Goal: Task Accomplishment & Management: Manage account settings

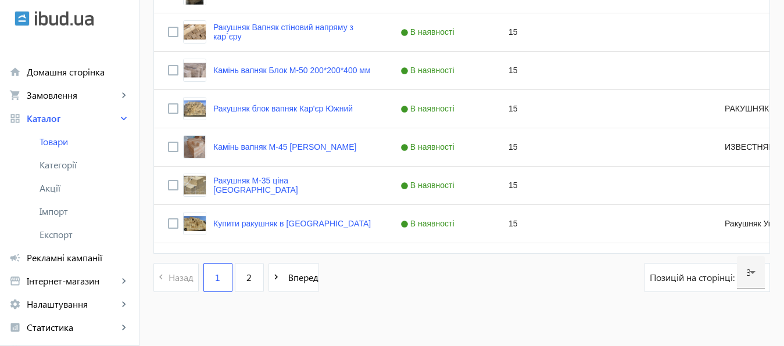
scroll to position [1221, 0]
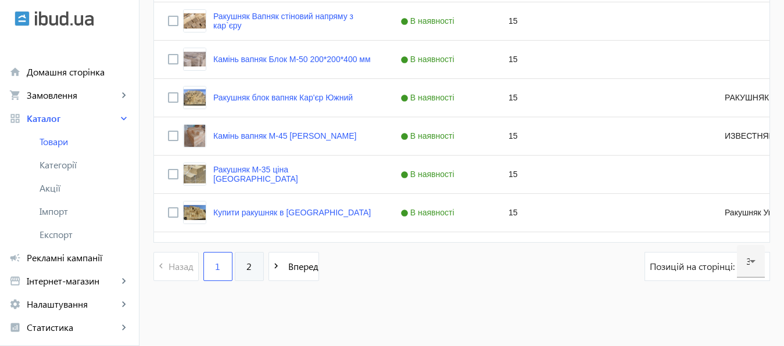
click at [246, 267] on span "2" at bounding box center [248, 266] width 5 height 13
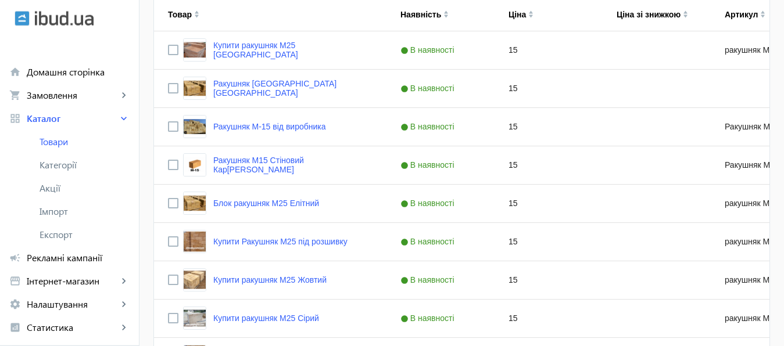
scroll to position [274, 0]
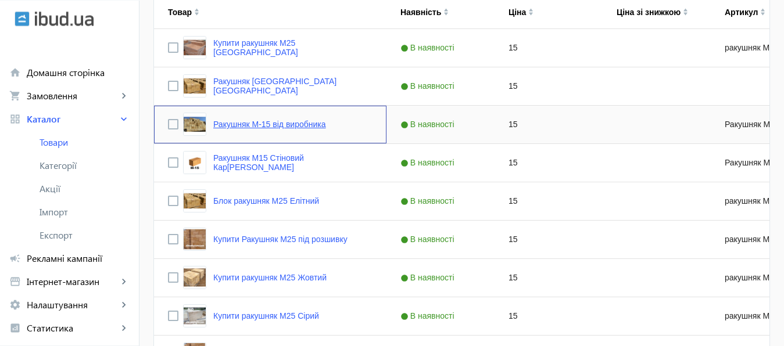
click at [266, 125] on link "Ракушняк М-15 від виробника" at bounding box center [269, 124] width 113 height 9
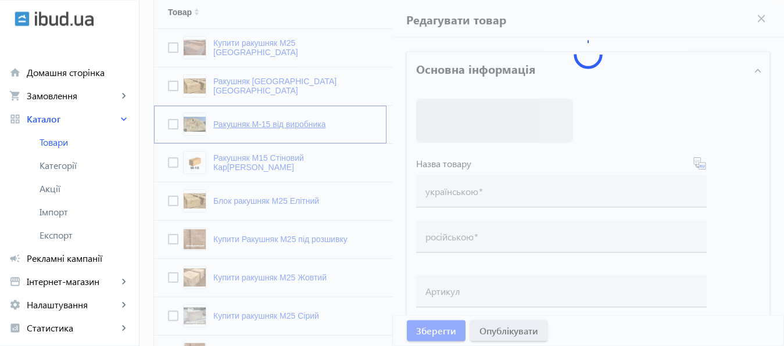
type input "Ракушняк М-15 від виробника"
type input "Ракушняк М-15 от производителя"
type input "Ракушняк М-15"
checkbox input "true"
type input "15"
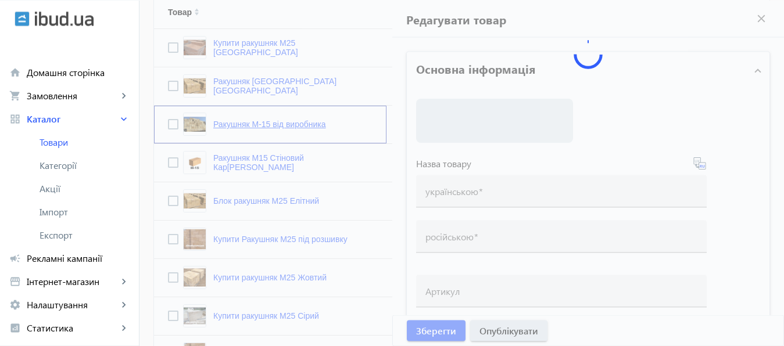
type input "1000"
type input "3000"
type input "Купити ракушняк М-15 ✓ камінь ракушняк ✓одеський кар`єр ракушняка [Ракушняк Кар…"
type input "Купить ракушняк М-15 ✓ камень ракушняк ✓одесский карьер ракушняка [Ракушняк Кар…"
type textarea "Ракушняк М15 від виробника, Блок ракушняка М-15, ракушняк ціна Україна, продаж …"
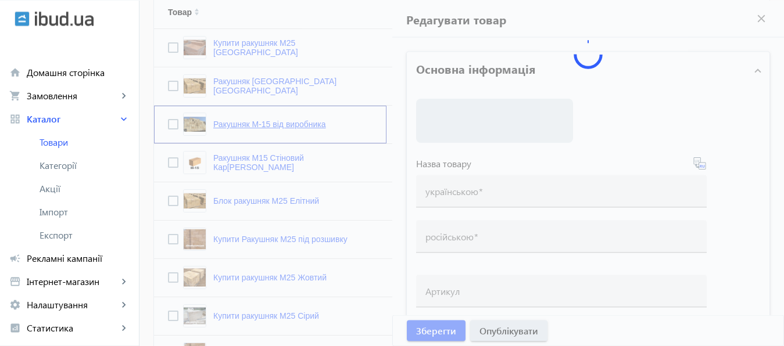
type textarea "Ракушняк М15 от производителя, Блок ракушняка М-15, ракушняк цена Украина, прод…"
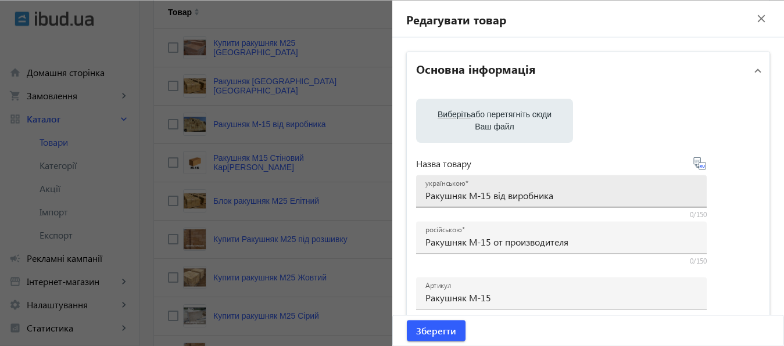
click at [477, 194] on div "Виберіть або перетягніть сюди Ваш файл 6657672d3ae988e9a5364110534628-2219787f8…" at bounding box center [588, 264] width 345 height 332
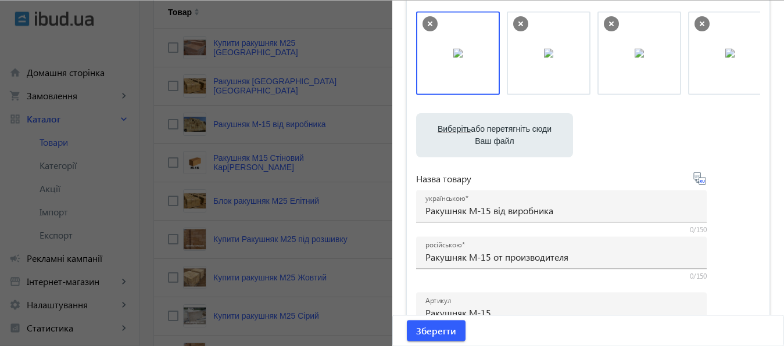
scroll to position [97, 0]
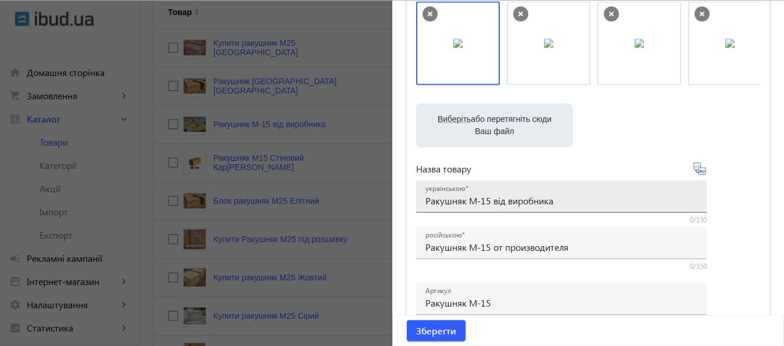
click at [476, 202] on input "Ракушняк М-15 від виробника" at bounding box center [561, 200] width 272 height 12
click at [425, 202] on input "Ракушняк М15 від виробника" at bounding box center [561, 200] width 272 height 12
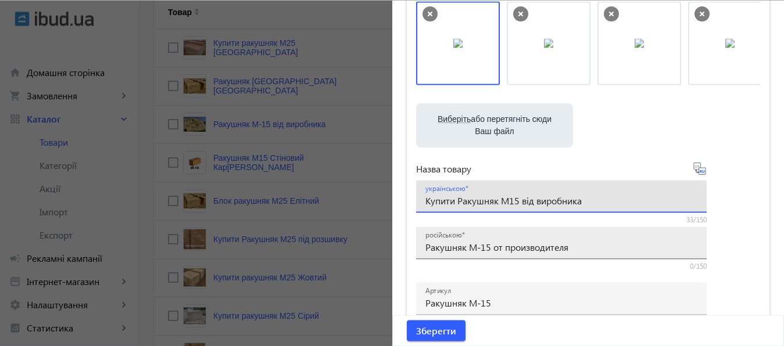
type input "Купити Ракушняк М15 від виробника"
click at [425, 248] on input "Ракушняк М-15 от производителя" at bounding box center [561, 247] width 272 height 12
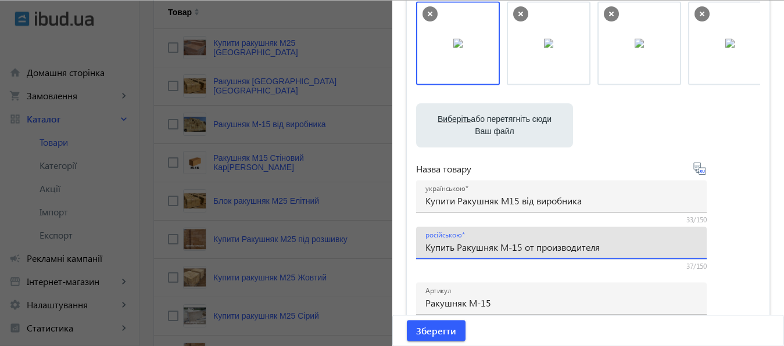
click at [510, 248] on input "Купить Ракушняк М-15 от производителя" at bounding box center [561, 247] width 272 height 12
click at [509, 247] on input "Купить Ракушняк М-15 от производителя" at bounding box center [561, 247] width 272 height 12
click at [516, 247] on input "Купить Ракушняк М15 от производителя" at bounding box center [561, 247] width 272 height 12
click at [615, 242] on input "Купить Ракушняк М15 от производителя" at bounding box center [561, 247] width 272 height 12
type input "Купить Ракушняк М15 от производителя"
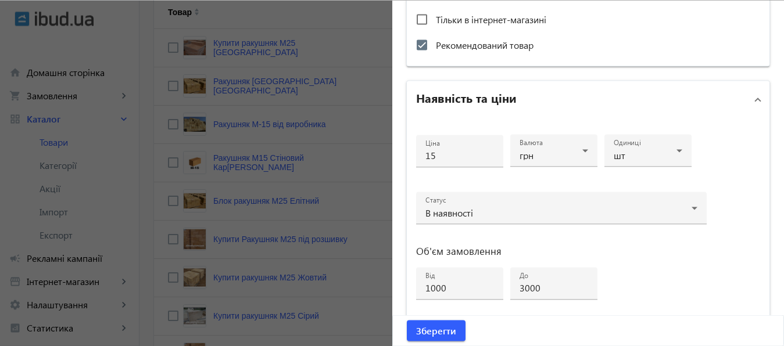
scroll to position [478, 0]
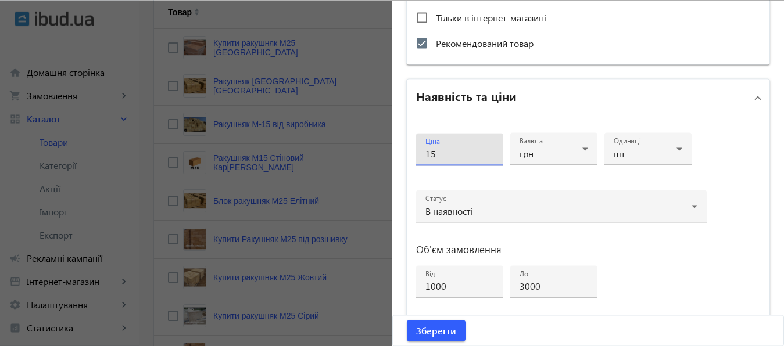
click at [440, 152] on input "15" at bounding box center [459, 153] width 69 height 12
type input "8"
drag, startPoint x: 773, startPoint y: 223, endPoint x: 781, endPoint y: 318, distance: 96.2
click at [781, 318] on div "Редагувати товар close Основна інформація Виберіть або перетягніть сюди Ваш фай…" at bounding box center [588, 173] width 392 height 346
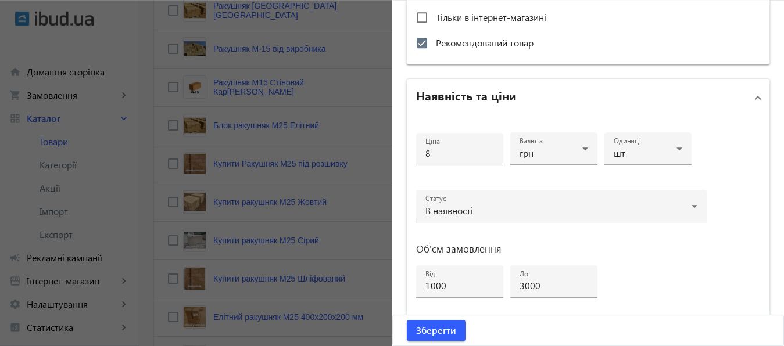
scroll to position [622, 0]
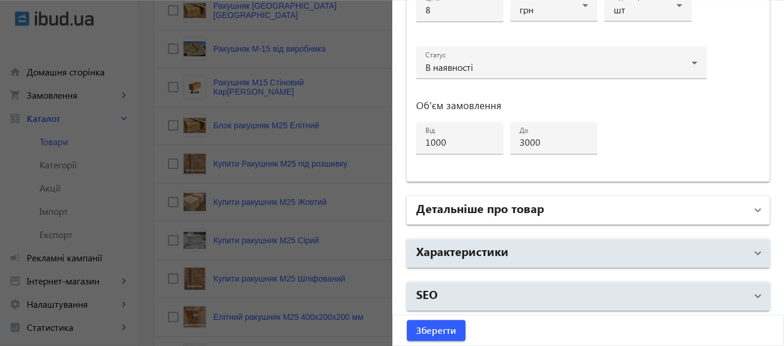
click at [576, 212] on mat-panel-title "Детальніше про товар" at bounding box center [581, 210] width 331 height 21
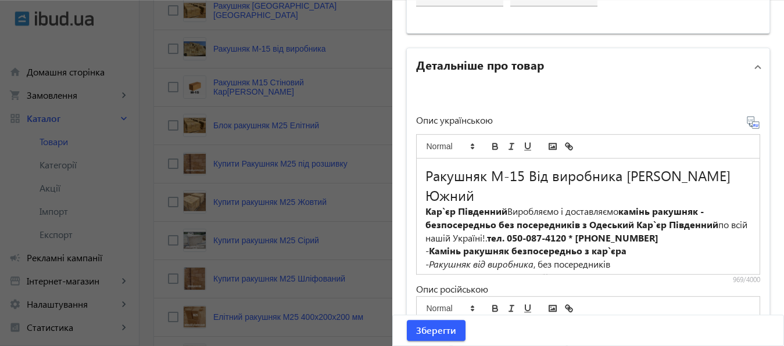
scroll to position [765, 0]
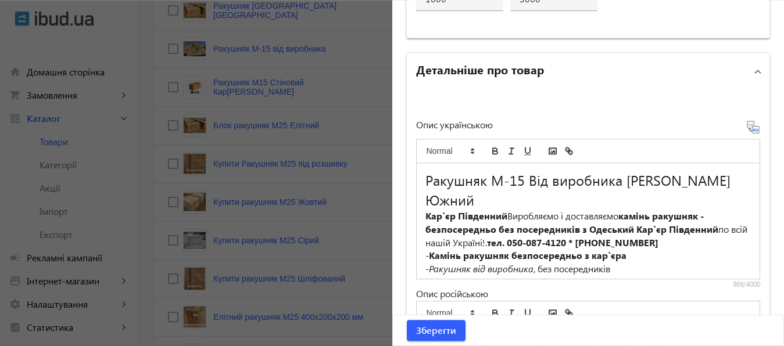
click at [425, 180] on h2 "Ракушняк М-15 Від виробника [PERSON_NAME] Южний" at bounding box center [588, 190] width 326 height 40
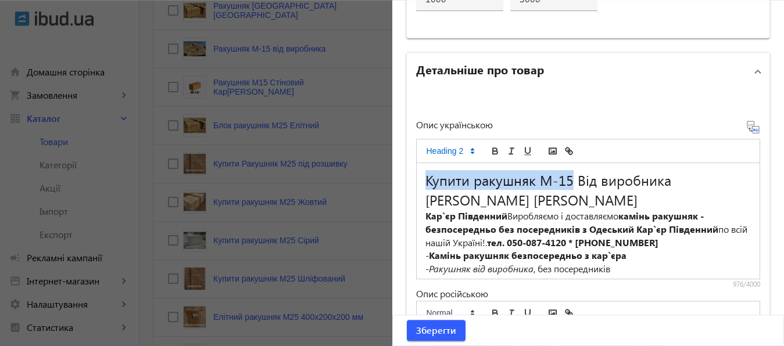
drag, startPoint x: 418, startPoint y: 178, endPoint x: 565, endPoint y: 182, distance: 147.1
click at [565, 182] on div "Купити ракушняк М-15 Від виробника Кар`єр ракушняка Южний Кар`єр Південний Виро…" at bounding box center [588, 221] width 343 height 116
click at [490, 146] on icon "bold" at bounding box center [495, 151] width 10 height 10
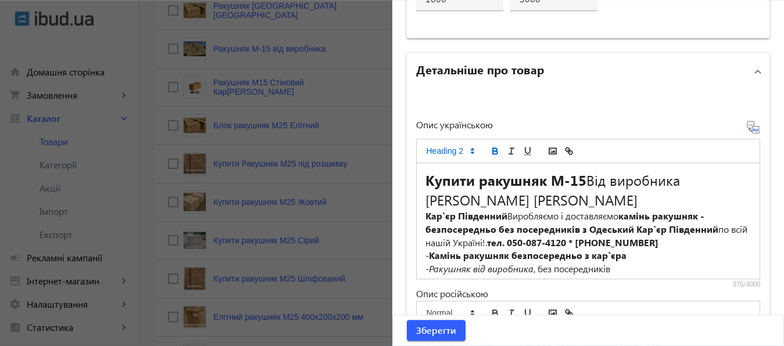
click at [594, 193] on h2 "Купити ракушняк М-15 Від виробника Кар`єр ракушняка Южний" at bounding box center [588, 190] width 326 height 40
drag, startPoint x: 420, startPoint y: 200, endPoint x: 492, endPoint y: 202, distance: 72.1
click at [492, 202] on h2 "Купити ракушняк М-15 Від виробника Кар`єр ракушняка Южний" at bounding box center [588, 190] width 326 height 40
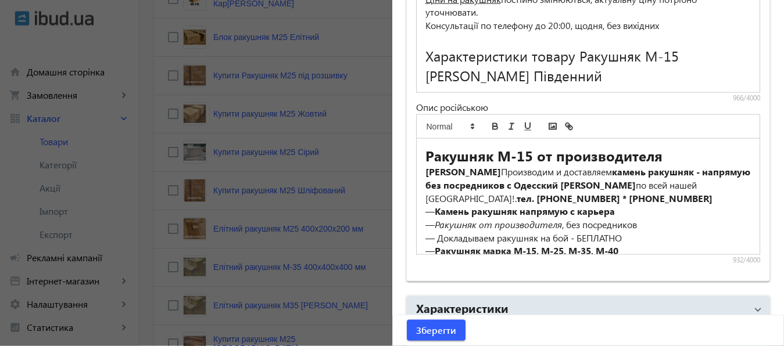
scroll to position [947, 0]
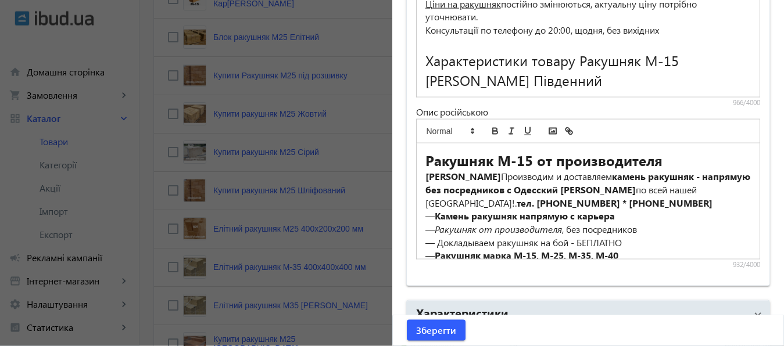
click at [427, 159] on strong "Ракушняк М-15 от производителя" at bounding box center [543, 160] width 237 height 19
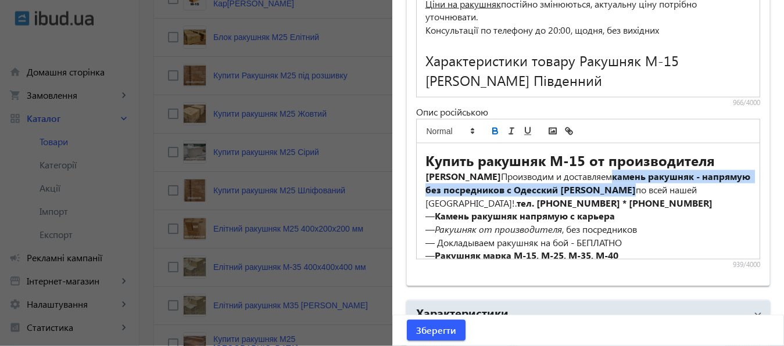
drag, startPoint x: 614, startPoint y: 173, endPoint x: 677, endPoint y: 190, distance: 65.5
click at [677, 190] on p "Карьер Южный Производим и доставляем камень ракушняк - напрямую без посредников…" at bounding box center [588, 190] width 326 height 40
click at [490, 127] on icon "bold" at bounding box center [495, 131] width 10 height 10
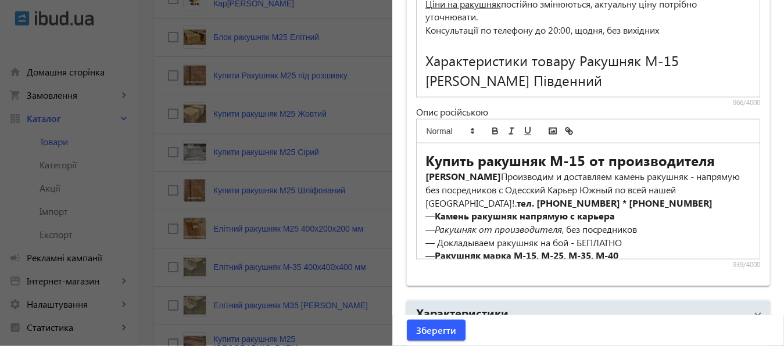
click at [678, 218] on p "— Камень ракушняк напрямую с карьера" at bounding box center [588, 216] width 326 height 13
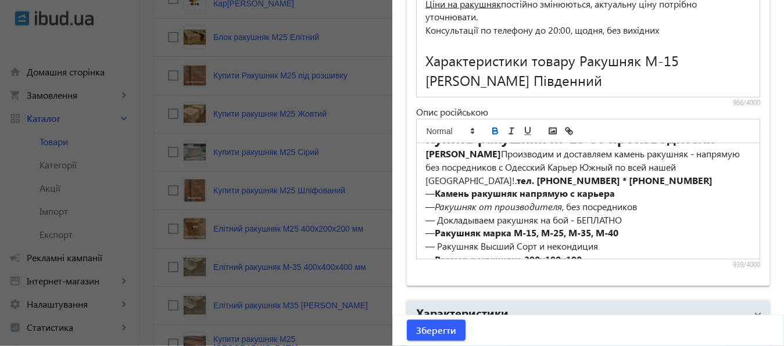
scroll to position [32, 0]
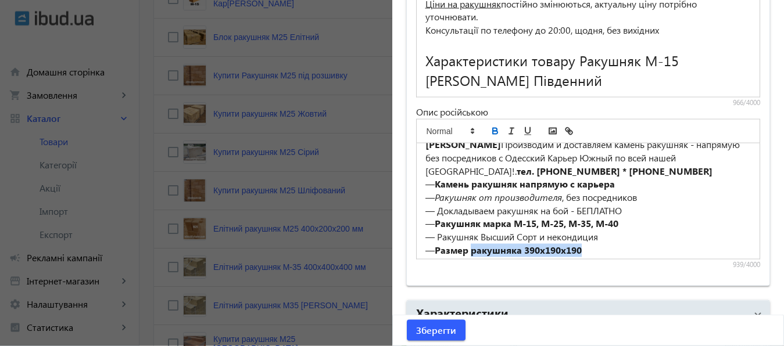
drag, startPoint x: 467, startPoint y: 251, endPoint x: 621, endPoint y: 250, distance: 154.6
click at [621, 250] on p "— Размер ракушняка 390х190х190" at bounding box center [588, 250] width 326 height 13
click at [490, 131] on icon "bold" at bounding box center [495, 131] width 10 height 10
click at [623, 248] on p "— Размер ракушняка 390х190х190" at bounding box center [588, 250] width 326 height 13
drag, startPoint x: 516, startPoint y: 249, endPoint x: 531, endPoint y: 249, distance: 14.5
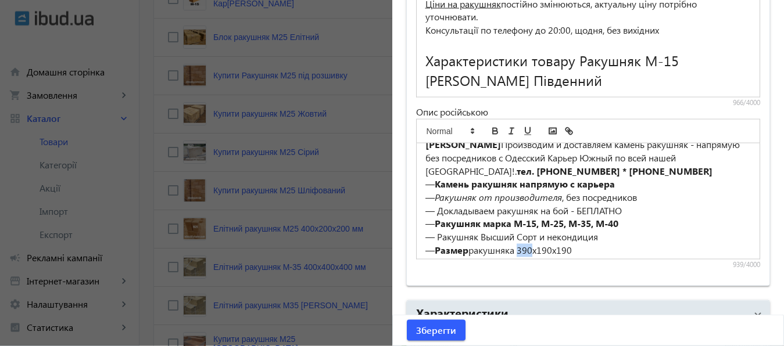
click at [531, 249] on p "— Размер ракушняка 390х190х190" at bounding box center [588, 250] width 326 height 13
click at [506, 131] on icon "italic" at bounding box center [511, 131] width 10 height 10
click at [627, 244] on p "— Размер ракушняка 390 х190х190" at bounding box center [588, 250] width 326 height 13
drag, startPoint x: 478, startPoint y: 223, endPoint x: 507, endPoint y: 223, distance: 28.5
click at [507, 223] on strong "Ракушняк марка М-15, М-25, М-35, М-40" at bounding box center [527, 223] width 184 height 12
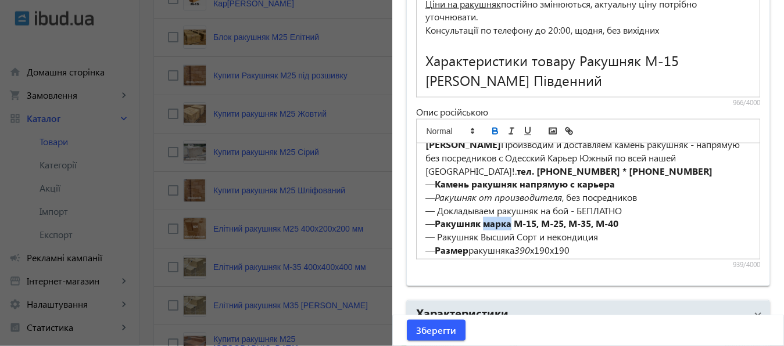
click at [493, 128] on icon "bold" at bounding box center [495, 129] width 4 height 3
click at [510, 223] on strong "М-15, М-25, М-35, М-40" at bounding box center [558, 223] width 105 height 12
drag, startPoint x: 510, startPoint y: 223, endPoint x: 639, endPoint y: 225, distance: 129.0
click at [639, 225] on p "— Ракушняк марка М-15, М-25, М-35, М-40" at bounding box center [588, 223] width 326 height 13
click at [506, 128] on icon "italic" at bounding box center [511, 131] width 10 height 10
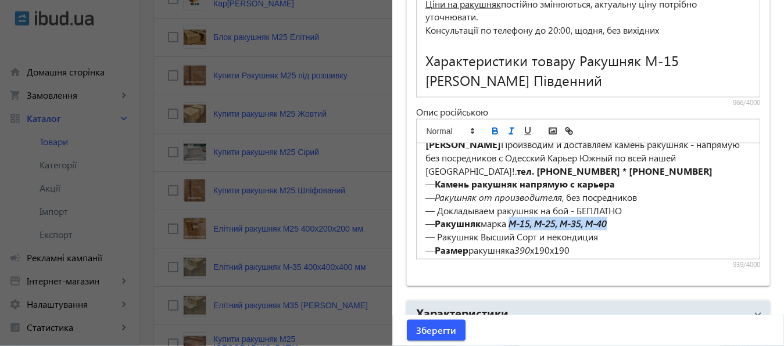
click at [493, 132] on icon "bold" at bounding box center [495, 132] width 5 height 3
click at [520, 222] on em "М-15, М-25, М-35, М-40" at bounding box center [557, 223] width 98 height 12
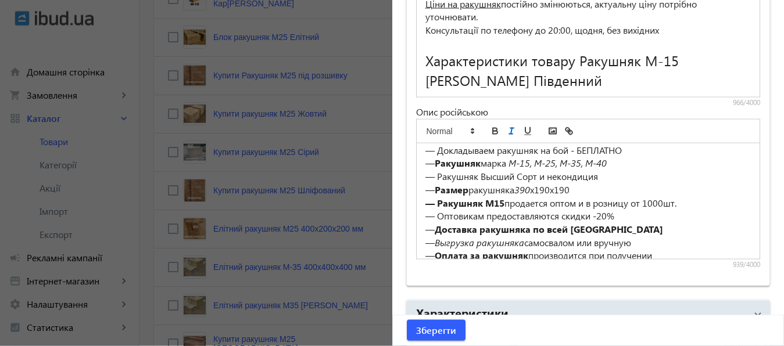
scroll to position [81, 0]
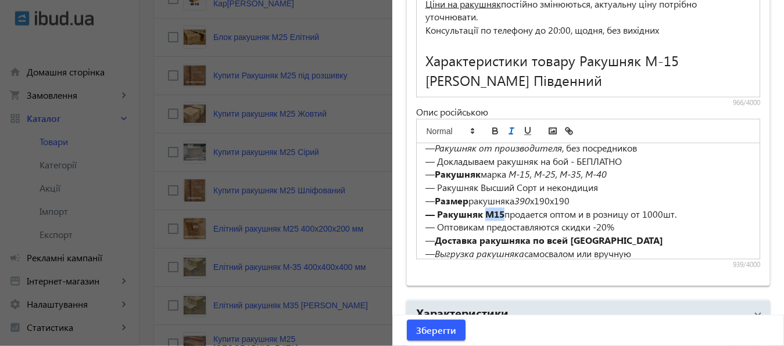
drag, startPoint x: 481, startPoint y: 213, endPoint x: 497, endPoint y: 212, distance: 16.3
click at [497, 212] on strong "— Ракушняк М15" at bounding box center [464, 214] width 79 height 12
click at [506, 130] on icon "italic" at bounding box center [511, 131] width 10 height 10
click at [493, 131] on icon "bold" at bounding box center [495, 132] width 5 height 3
click at [651, 218] on p "— Ракушняк М15 продается оптом и в розницу от 1000шт." at bounding box center [588, 214] width 326 height 13
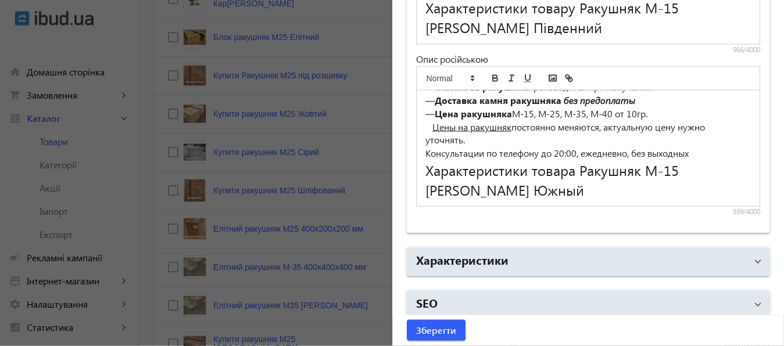
scroll to position [1008, 0]
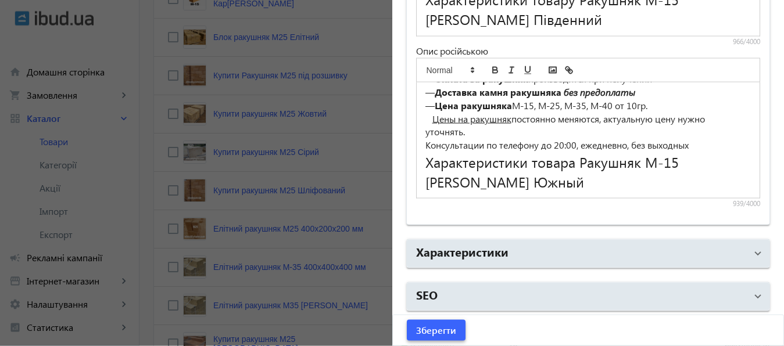
click at [435, 328] on span "Зберегти" at bounding box center [436, 330] width 40 height 13
click at [591, 185] on h2 "Характеристики товара Ракушняк М-15 [PERSON_NAME] Южный" at bounding box center [588, 172] width 326 height 40
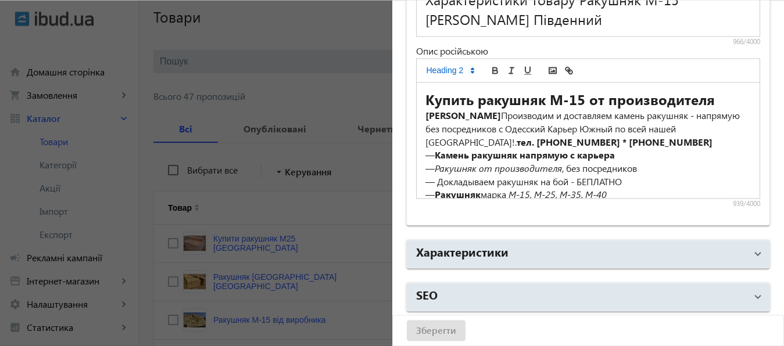
scroll to position [80, 0]
click at [627, 23] on h2 "Характеристики товару Ракушняк М-15 [PERSON_NAME] Південний" at bounding box center [588, 10] width 326 height 40
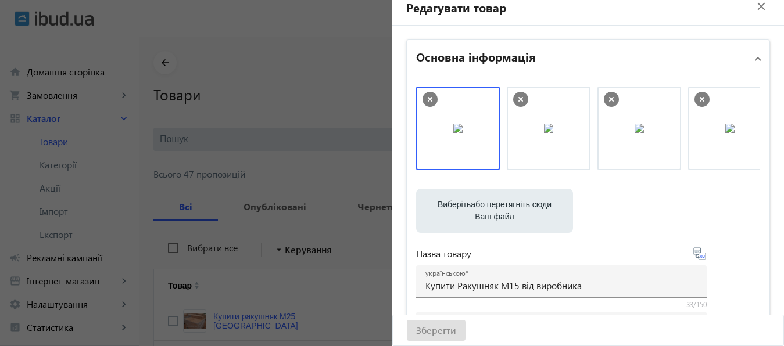
scroll to position [0, 0]
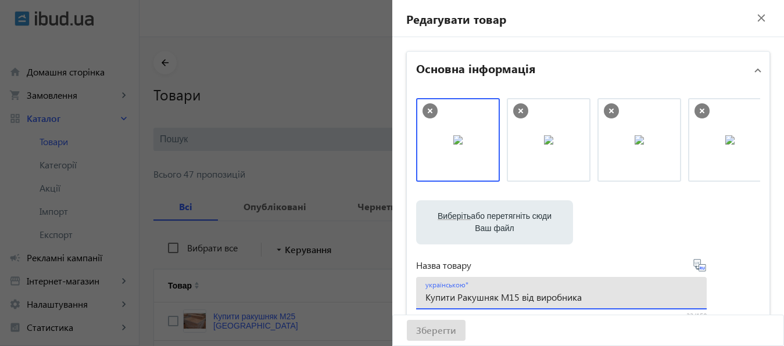
click at [583, 297] on input "Купити Ракушняк М15 від виробника" at bounding box center [561, 297] width 272 height 12
type input "Купити Ракушняк М15 від виробника"
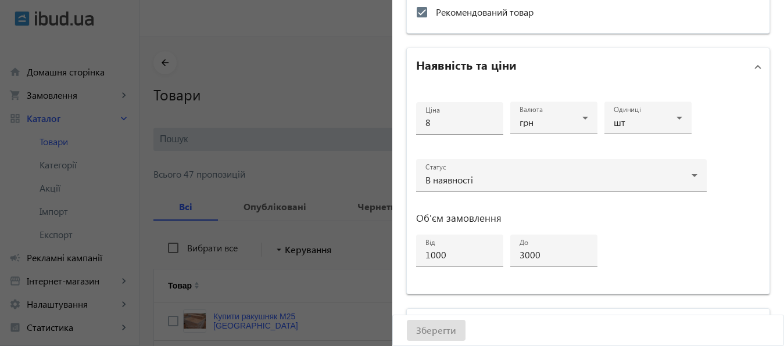
scroll to position [511, 0]
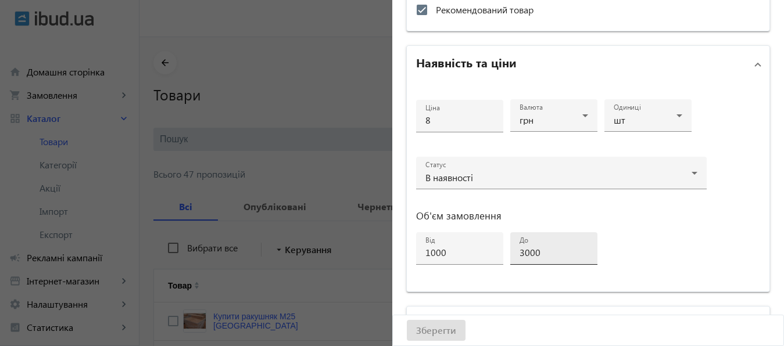
click at [524, 252] on input "3000" at bounding box center [554, 252] width 69 height 12
type input "1500"
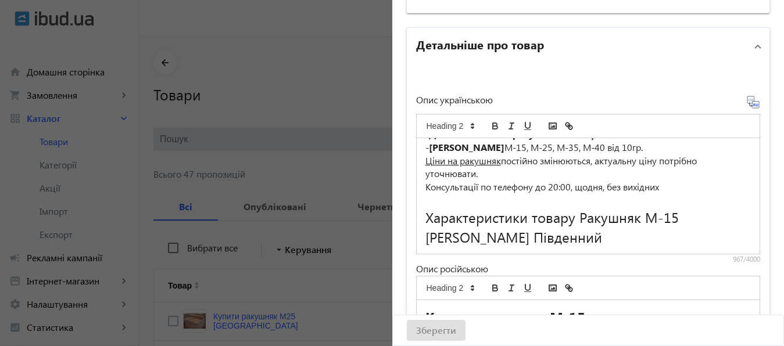
scroll to position [816, 0]
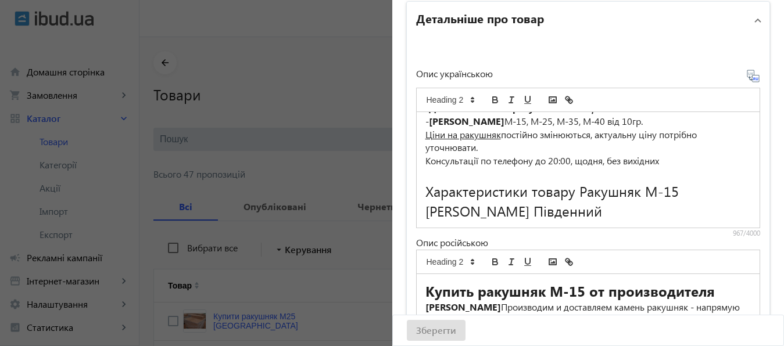
click at [591, 216] on h2 "Характеристики товару Ракушняк М-15 [PERSON_NAME] Південний" at bounding box center [588, 201] width 326 height 40
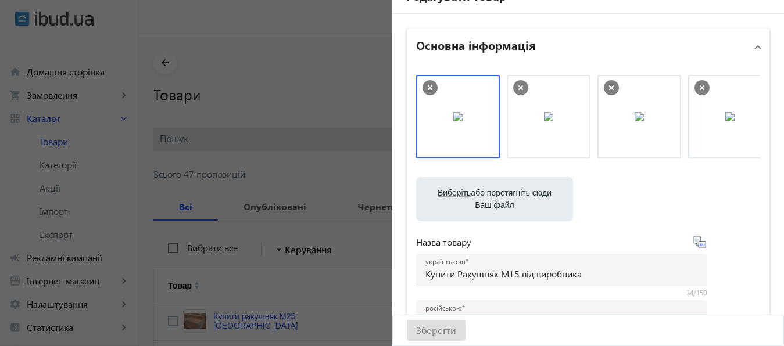
scroll to position [0, 0]
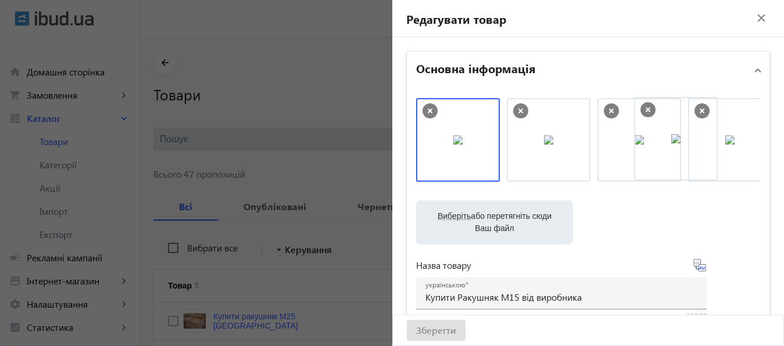
drag, startPoint x: 713, startPoint y: 144, endPoint x: 640, endPoint y: 146, distance: 72.7
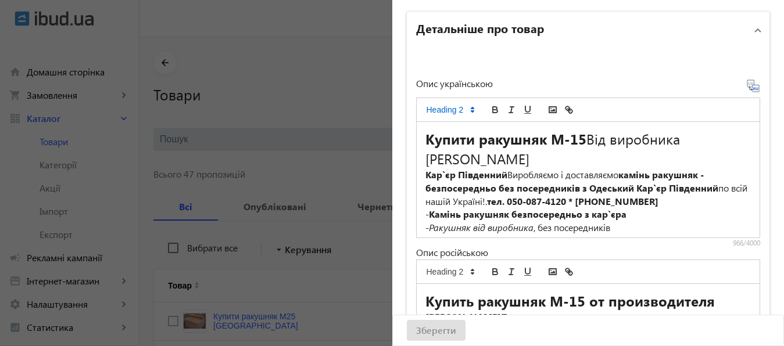
click at [650, 228] on p "- Ракушняк від виробника , без посередників" at bounding box center [588, 227] width 326 height 13
click at [424, 333] on div "Зберегти" at bounding box center [588, 331] width 391 height 30
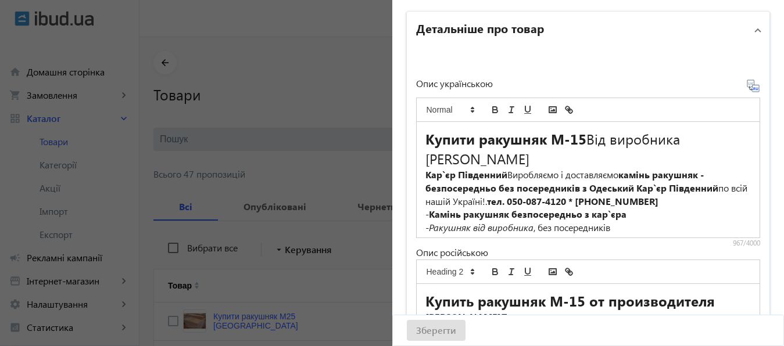
click at [424, 333] on div "Зберегти" at bounding box center [588, 331] width 391 height 30
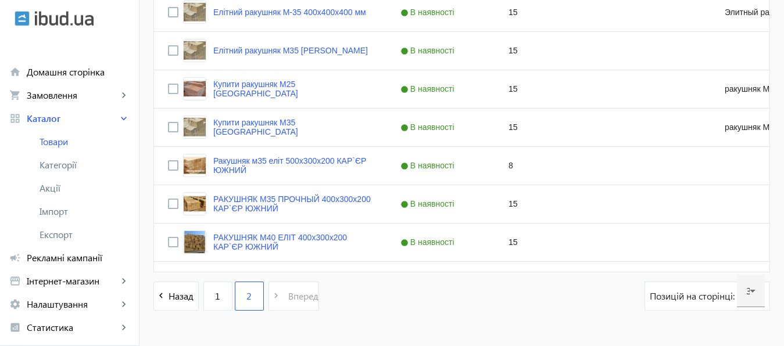
scroll to position [722, 0]
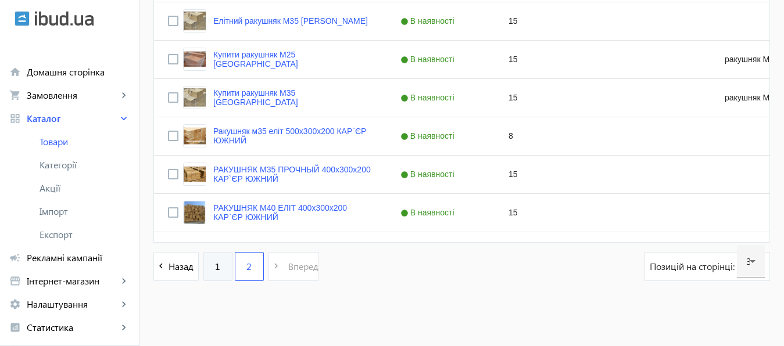
click at [203, 264] on link "1" at bounding box center [217, 266] width 29 height 29
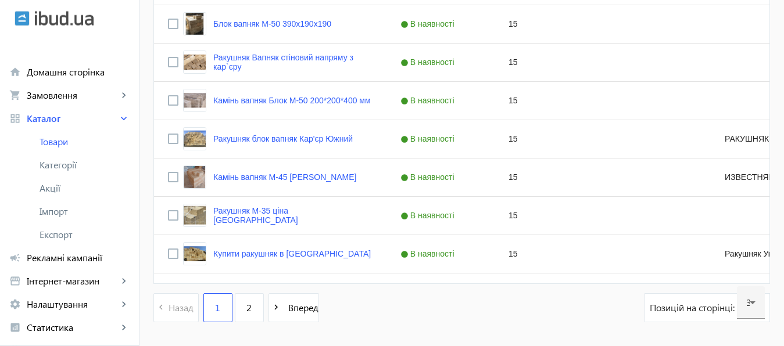
scroll to position [1185, 0]
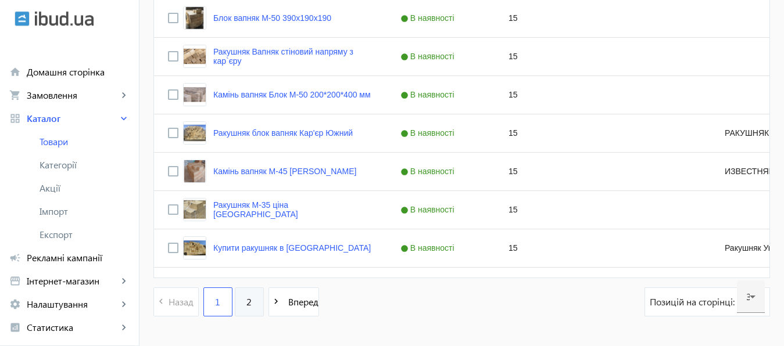
click at [237, 302] on link "2" at bounding box center [249, 302] width 29 height 29
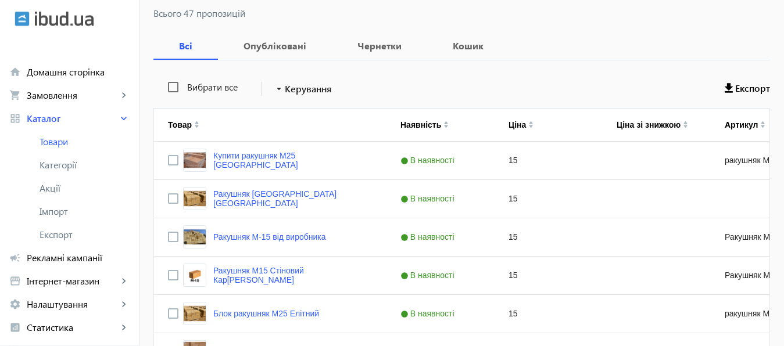
scroll to position [163, 0]
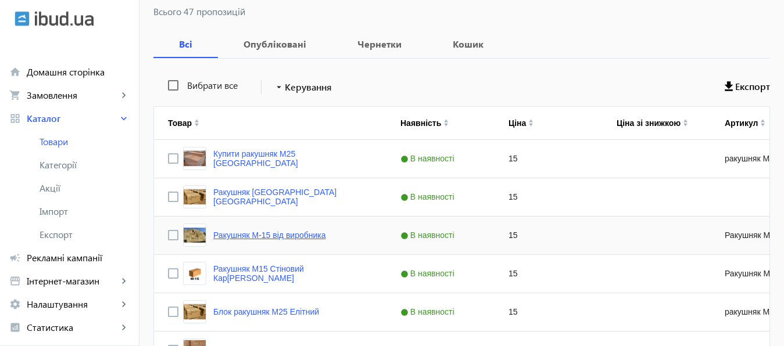
click at [263, 234] on link "Ракушняк М-15 від виробника" at bounding box center [269, 235] width 113 height 9
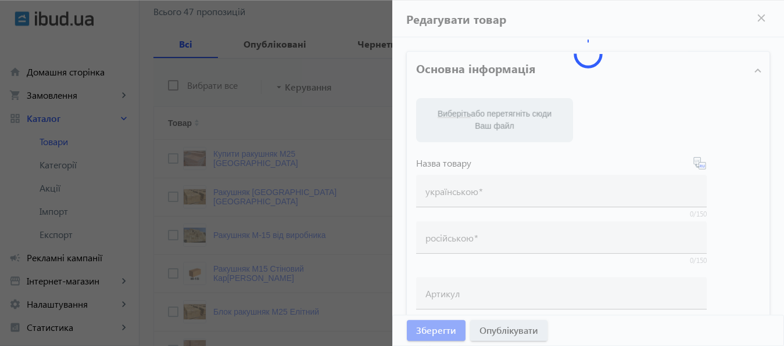
click at [362, 9] on div at bounding box center [392, 173] width 784 height 346
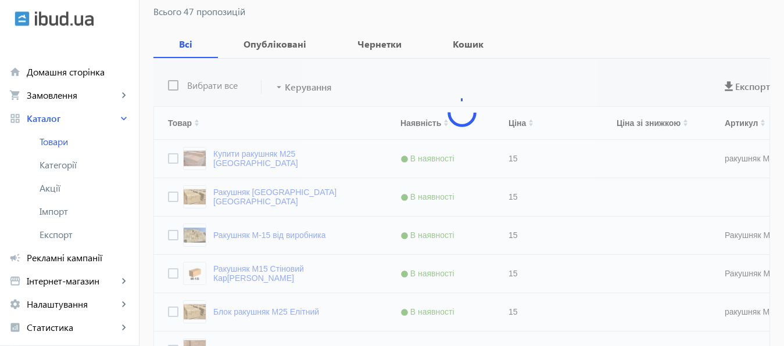
click at [362, 9] on div at bounding box center [392, 173] width 784 height 346
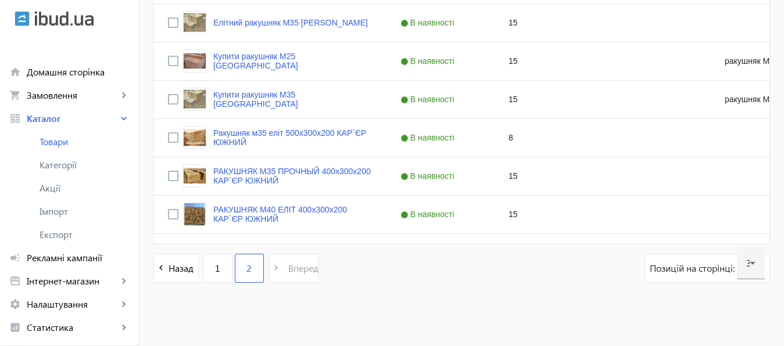
scroll to position [722, 0]
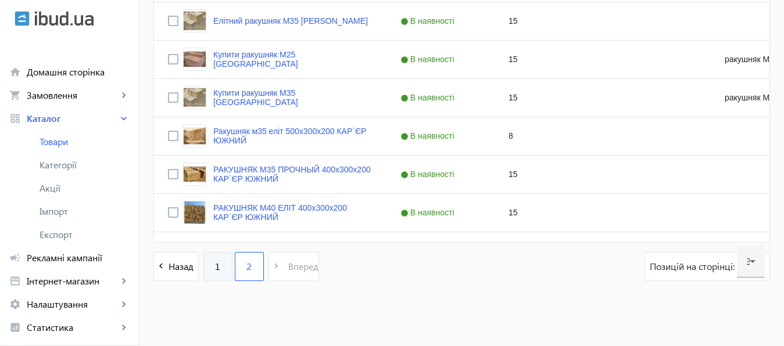
click at [215, 263] on span "1" at bounding box center [217, 266] width 5 height 13
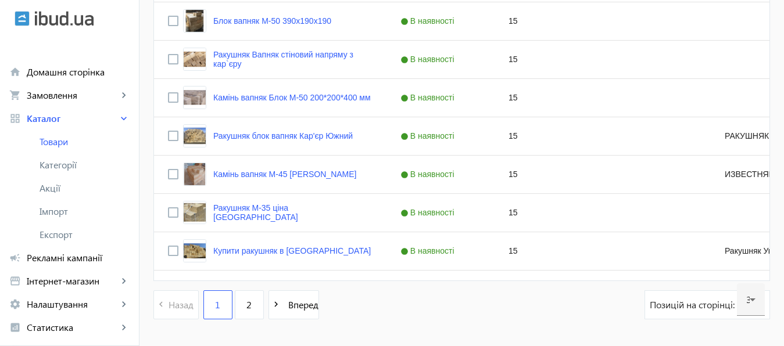
scroll to position [1185, 0]
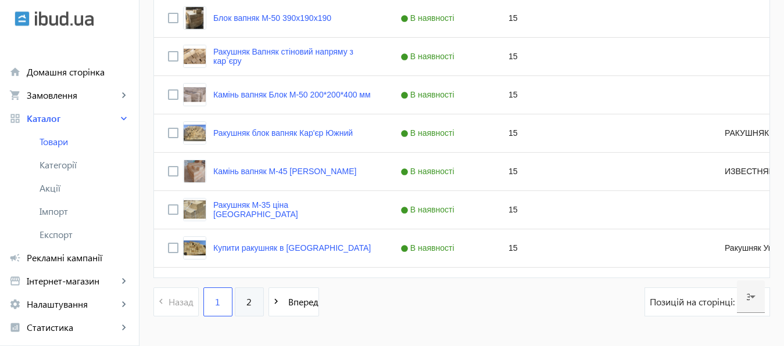
click at [235, 302] on link "2" at bounding box center [249, 302] width 29 height 29
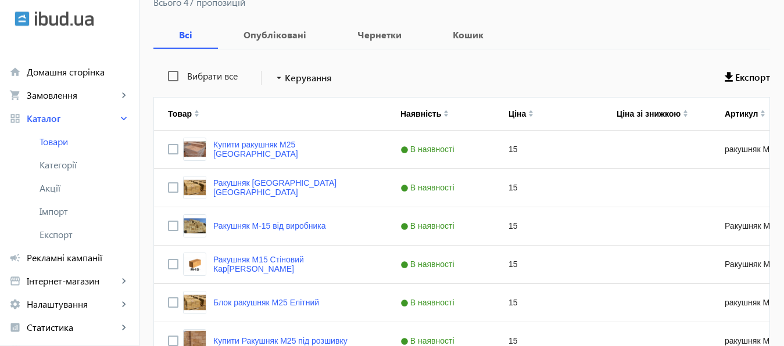
scroll to position [174, 0]
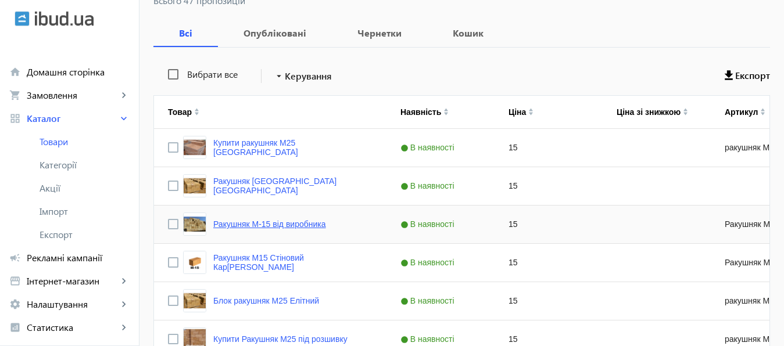
click at [295, 222] on link "Ракушняк М-15 від виробника" at bounding box center [269, 224] width 113 height 9
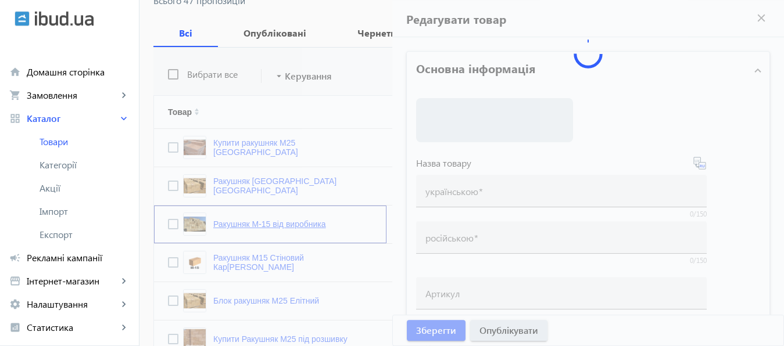
type input "Ракушняк М-15 від виробника"
type input "Ракушняк М-15 от производителя"
type input "Ракушняк М-15"
checkbox input "true"
type input "15"
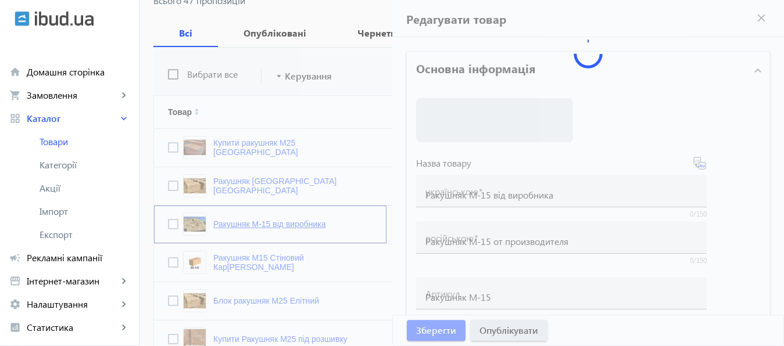
type input "1000"
type input "3000"
type input "Купити ракушняк М-15 ✓ камінь ракушняк ✓одеський кар`єр ракушняка [Ракушняк Кар…"
type input "Купить ракушняк М-15 ✓ камень ракушняк ✓одесский карьер ракушняка [Ракушняк Кар…"
type textarea "Ракушняк М15 від виробника, Блок ракушняка М-15, ракушняк ціна Україна, продаж …"
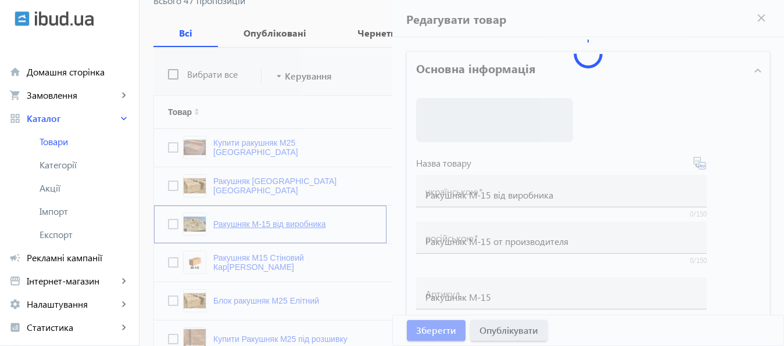
type textarea "Ракушняк М15 от производителя, Блок ракушняка М-15, ракушняк цена Украина, прод…"
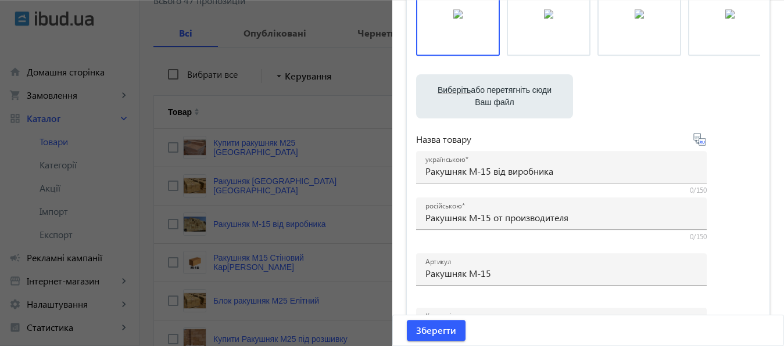
scroll to position [149, 0]
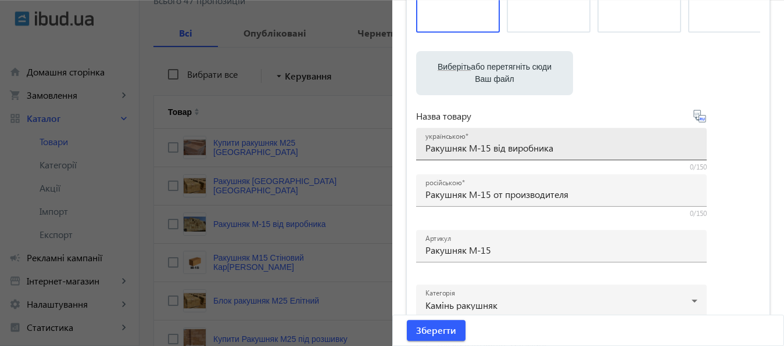
click at [425, 148] on input "Ракушняк М-15 від виробника" at bounding box center [561, 148] width 272 height 12
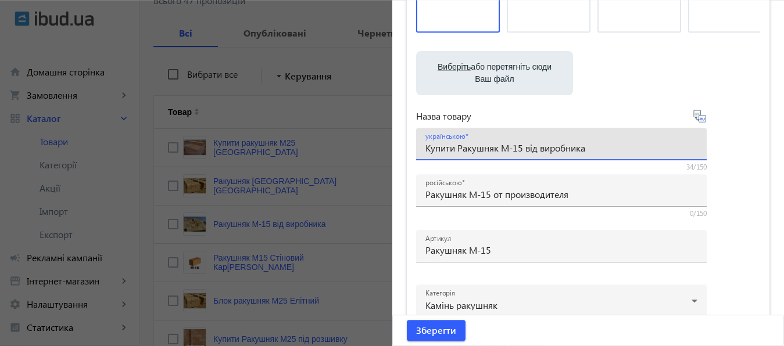
click at [457, 148] on input "Купити Ракушняк М-15 від виробника" at bounding box center [561, 148] width 272 height 12
click at [511, 152] on input "Купити ракушняк М-15 від виробника" at bounding box center [561, 148] width 272 height 12
click at [508, 147] on input "Купити ракушняк М-15 від виробника" at bounding box center [561, 148] width 272 height 12
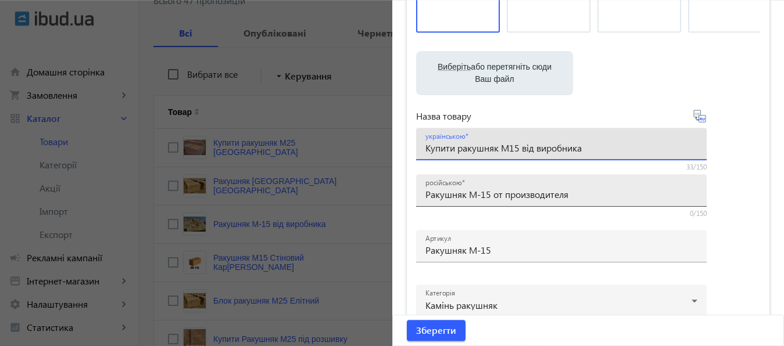
type input "Купити ракушняк М15 від виробника"
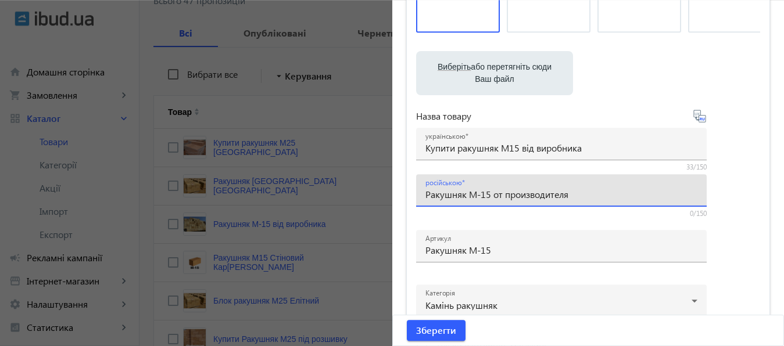
click at [475, 193] on input "Ракушняк М-15 от производителя" at bounding box center [561, 194] width 272 height 12
click at [425, 196] on input "Ракушняк М15 от производителя" at bounding box center [561, 194] width 272 height 12
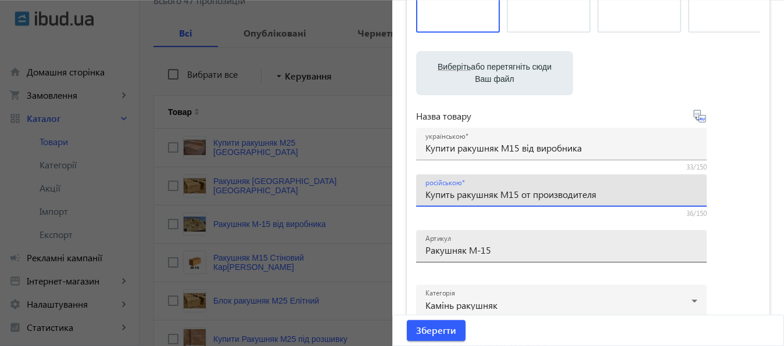
type input "Купить ракушняк М15 от производителя"
click at [478, 249] on input "Ракушняк М-15" at bounding box center [561, 250] width 272 height 12
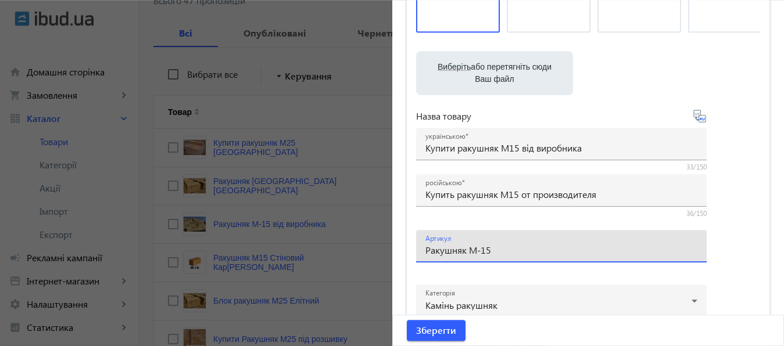
click at [478, 250] on input "Ракушняк М-15" at bounding box center [561, 250] width 272 height 12
type input "Ракушняк М15"
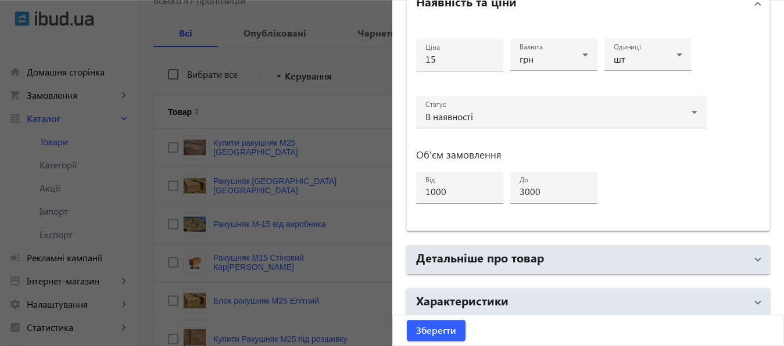
scroll to position [602, 0]
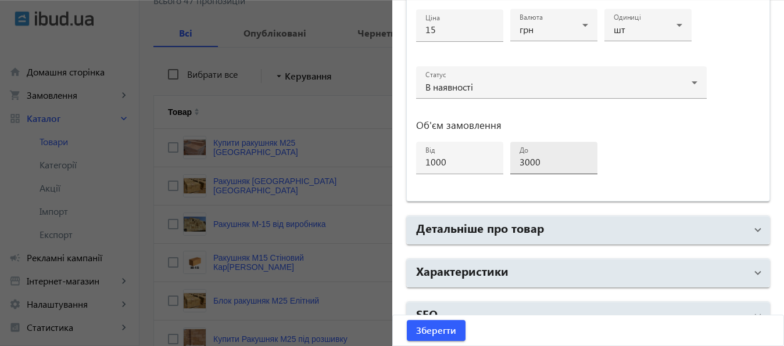
click at [522, 162] on input "3000" at bounding box center [554, 162] width 69 height 12
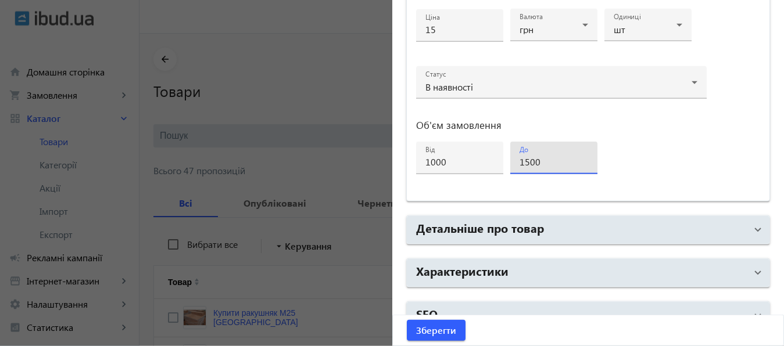
scroll to position [0, 0]
type input "1500"
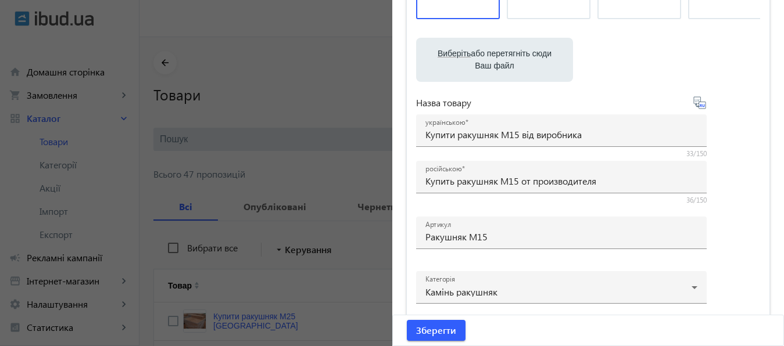
scroll to position [166, 0]
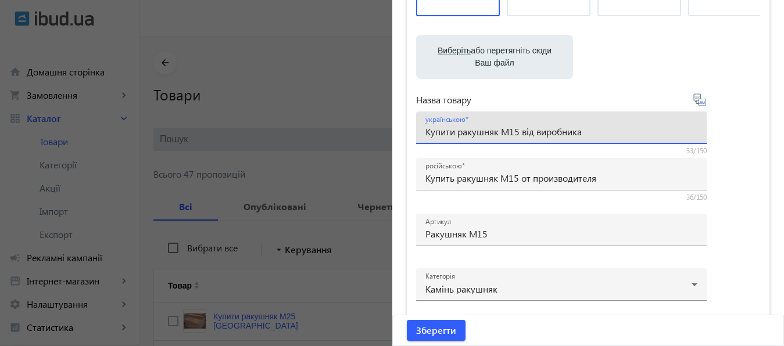
click at [605, 128] on input "Купити ракушняк М15 від виробника" at bounding box center [561, 132] width 272 height 12
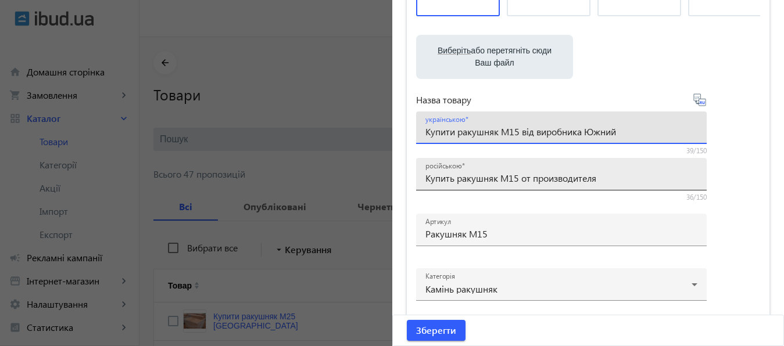
type input "Купити ракушняк М15 від виробника Южний"
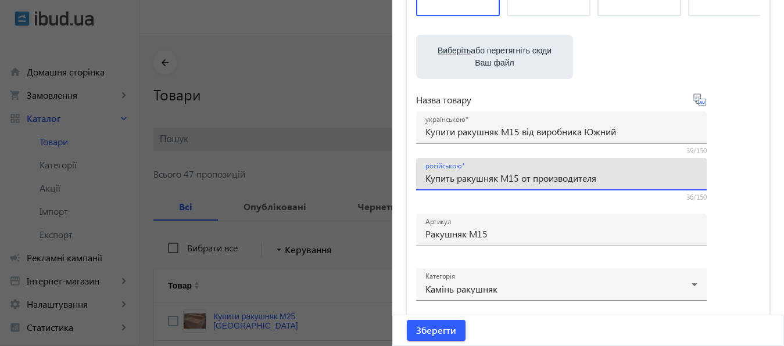
click at [610, 181] on input "Купить ракушняк М15 от производителя" at bounding box center [561, 178] width 272 height 12
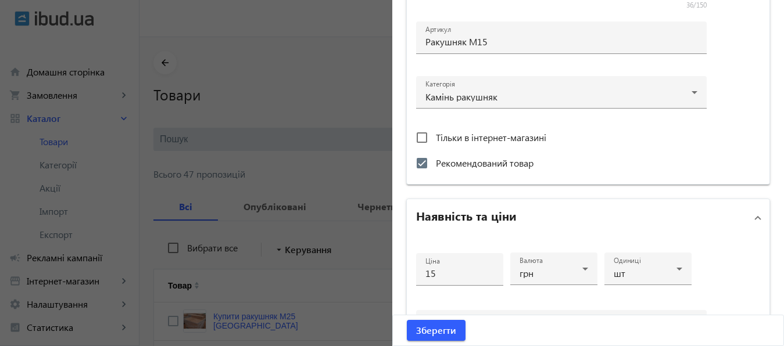
scroll to position [202, 0]
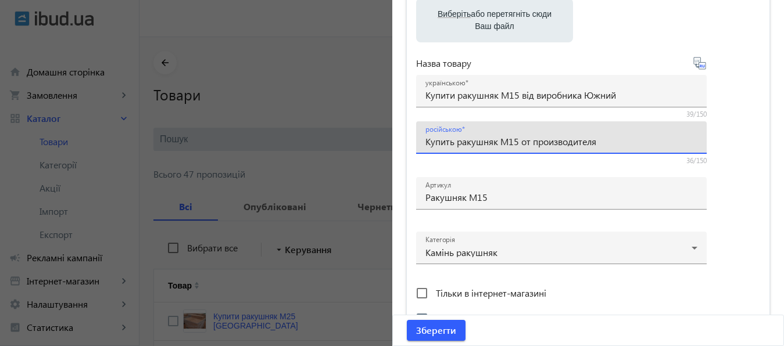
click at [615, 142] on input "Купить ракушняк М15 от производителя" at bounding box center [561, 141] width 272 height 12
type input "Купить ракушняк М15 от производителя Южный"
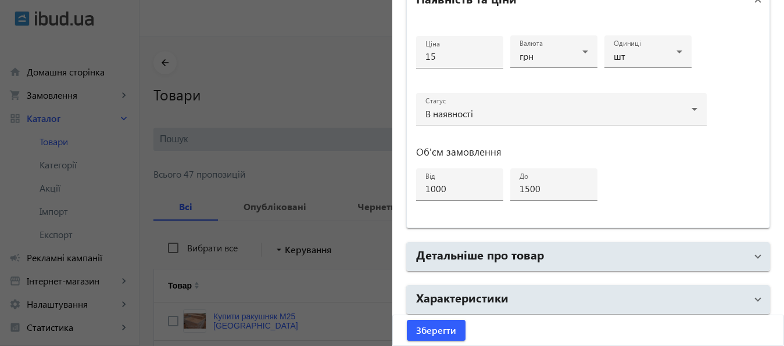
scroll to position [604, 0]
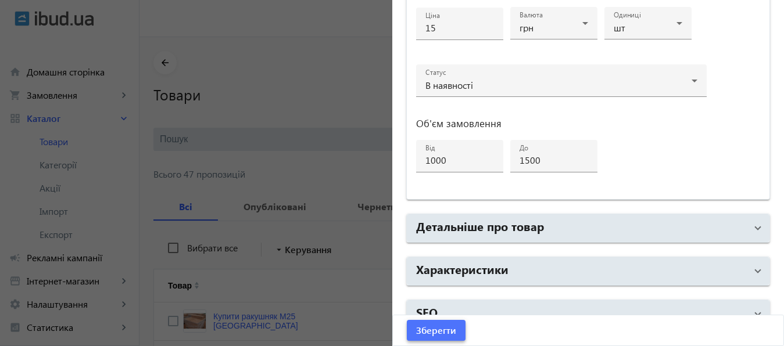
click at [435, 332] on span "Зберегти" at bounding box center [436, 330] width 40 height 13
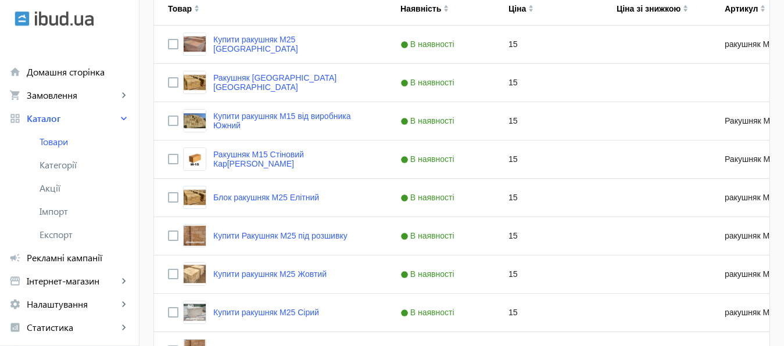
scroll to position [279, 0]
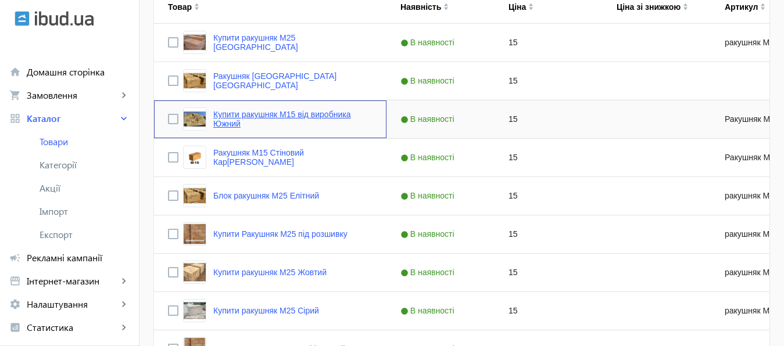
click at [273, 116] on link "Купити ракушняк М15 від виробника Южний" at bounding box center [292, 119] width 159 height 19
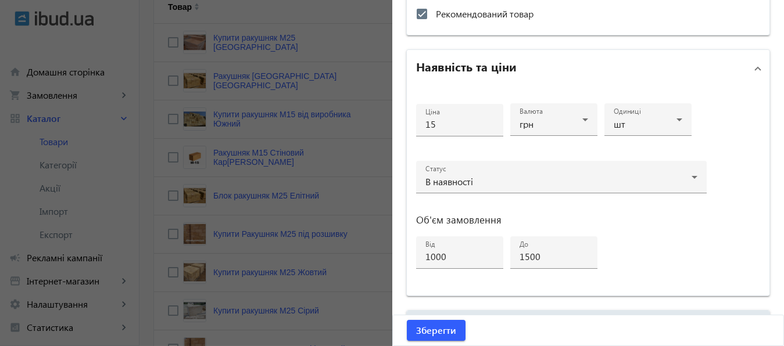
scroll to position [517, 0]
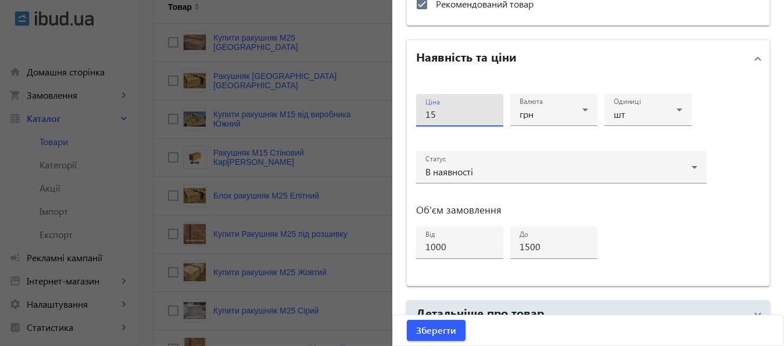
click at [433, 113] on input "15" at bounding box center [459, 114] width 69 height 12
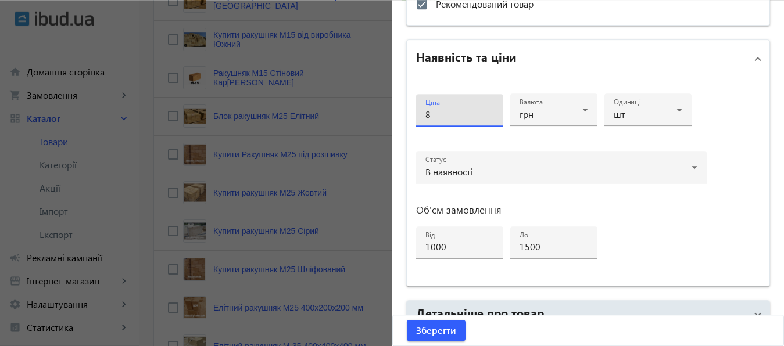
scroll to position [353, 0]
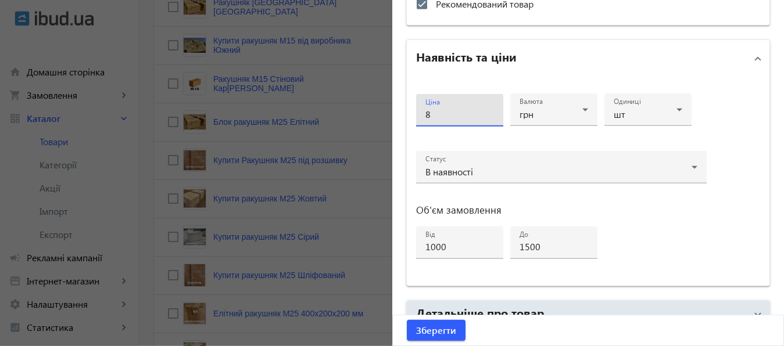
type input "8"
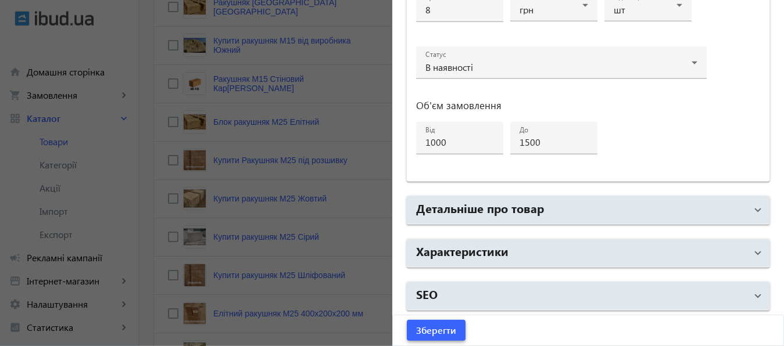
click at [434, 329] on span "Зберегти" at bounding box center [436, 330] width 40 height 13
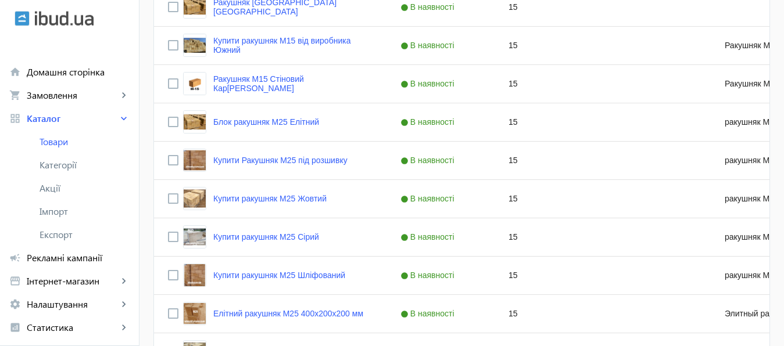
scroll to position [0, 0]
